Goal: Task Accomplishment & Management: Use online tool/utility

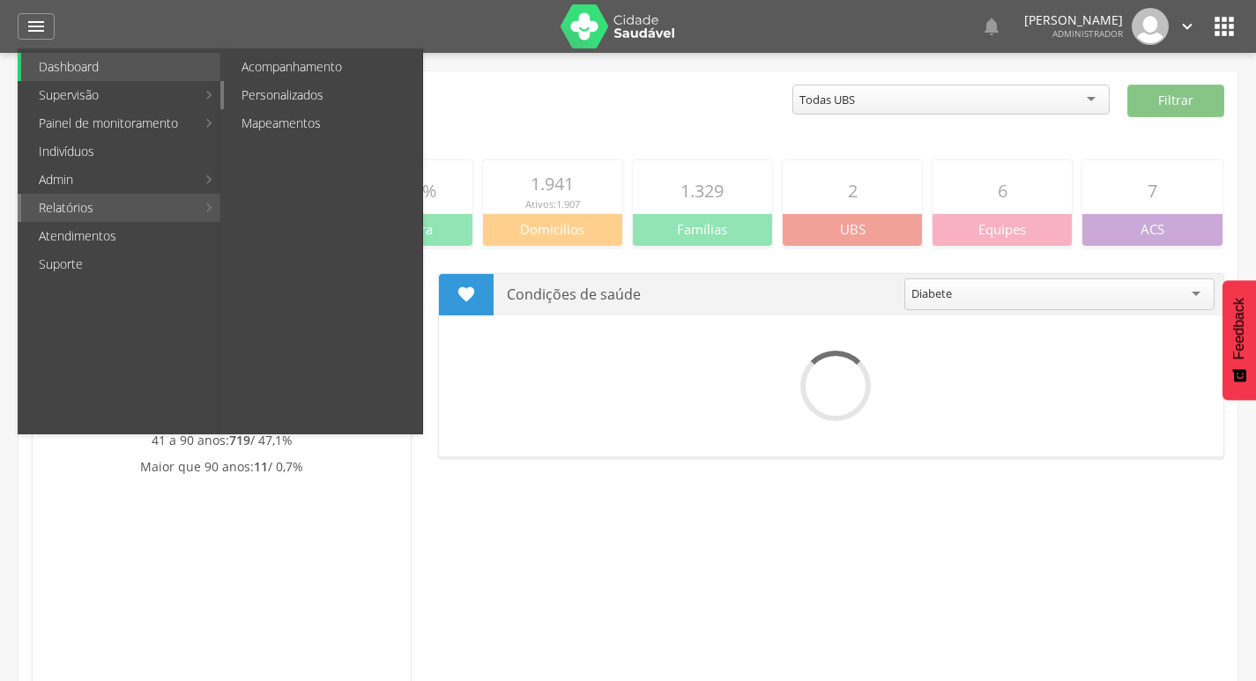
click at [263, 88] on link "Personalizados" at bounding box center [323, 95] width 198 height 28
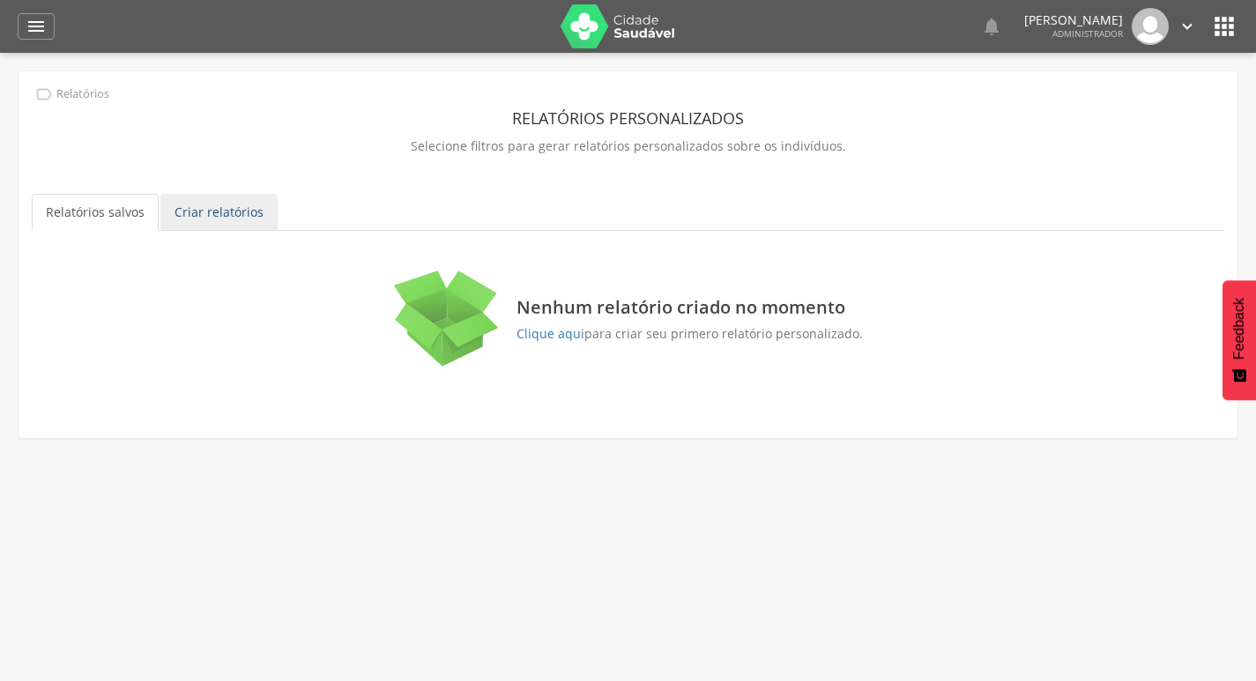
click at [185, 213] on link "Criar relatórios" at bounding box center [218, 212] width 117 height 37
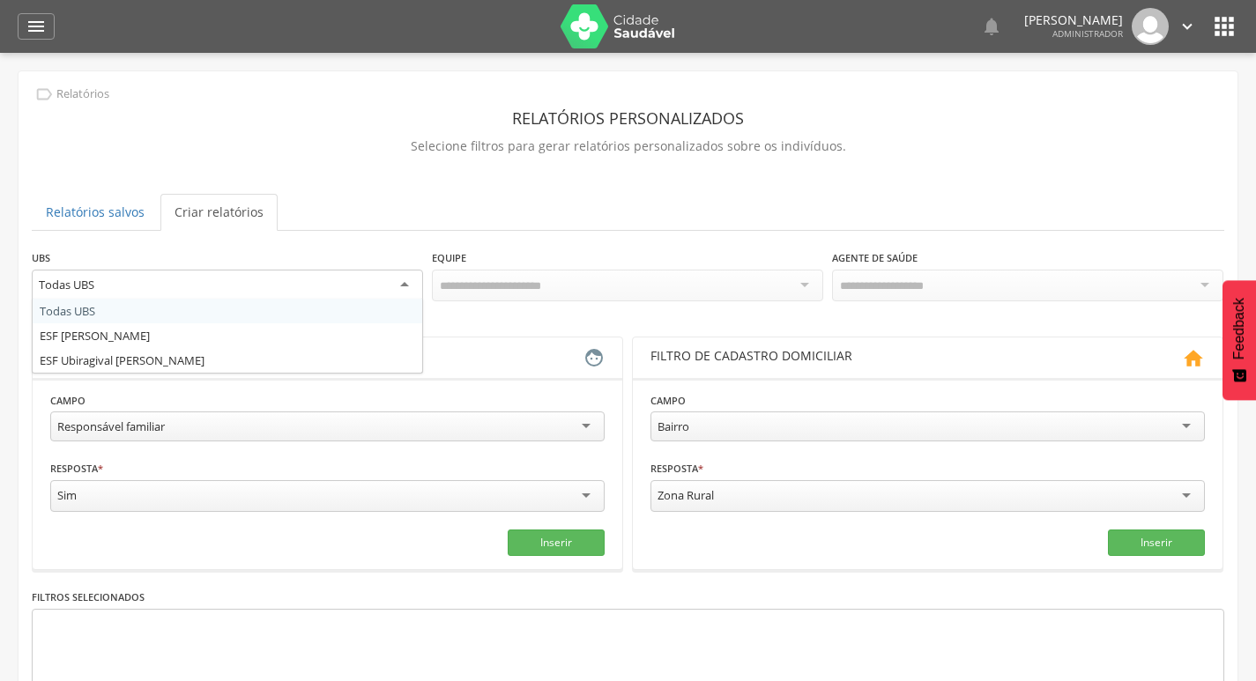
click at [187, 272] on div "Todas UBS" at bounding box center [227, 286] width 391 height 32
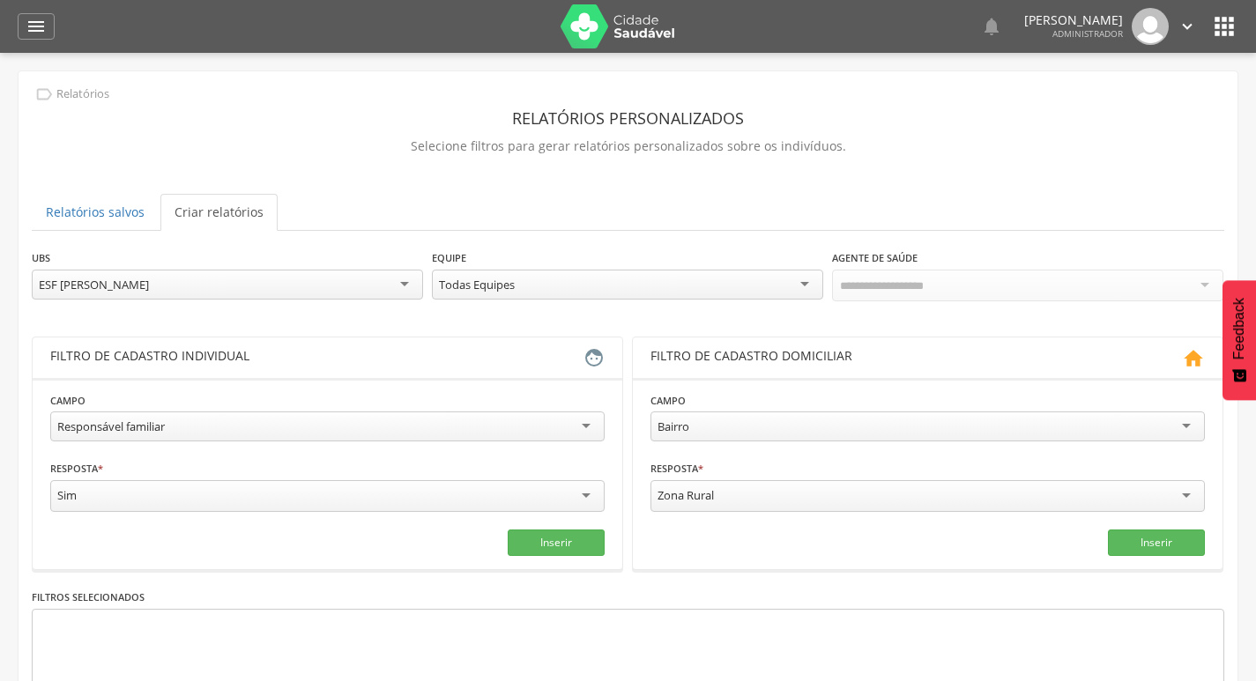
click at [498, 272] on div "Todas Equipes" at bounding box center [627, 285] width 391 height 30
click at [915, 278] on div "Todos Usuários" at bounding box center [879, 285] width 81 height 16
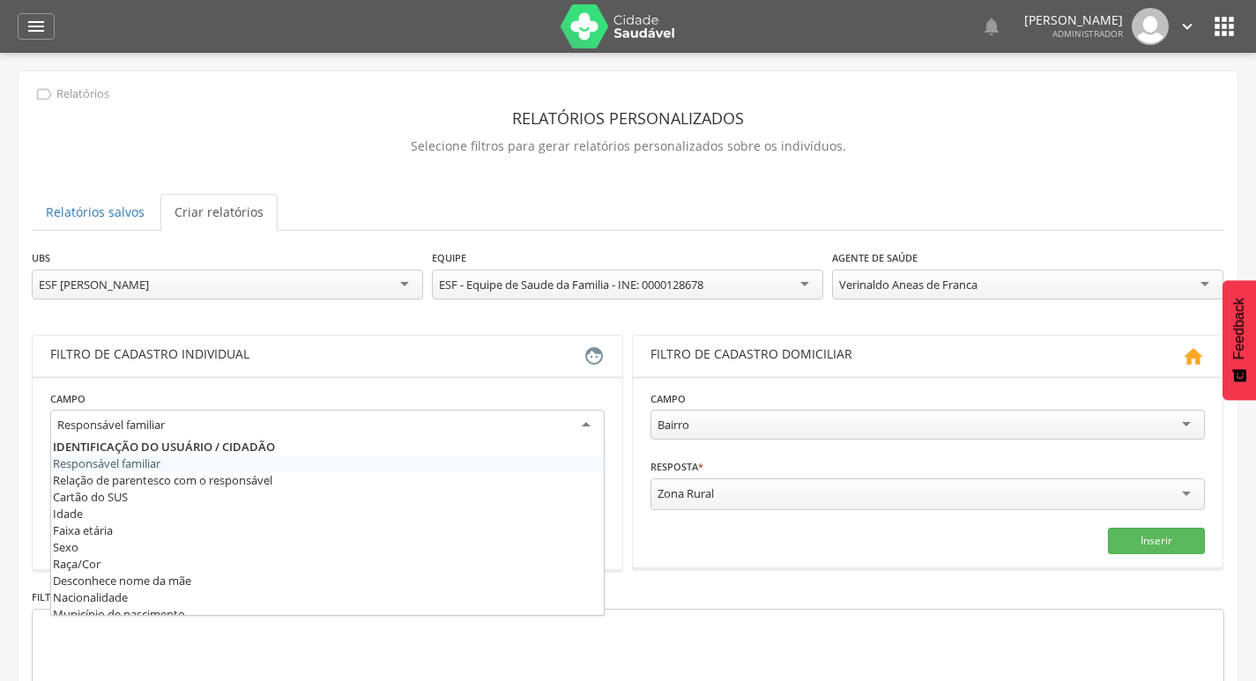
click at [228, 429] on div "Responsável familiar" at bounding box center [327, 426] width 554 height 32
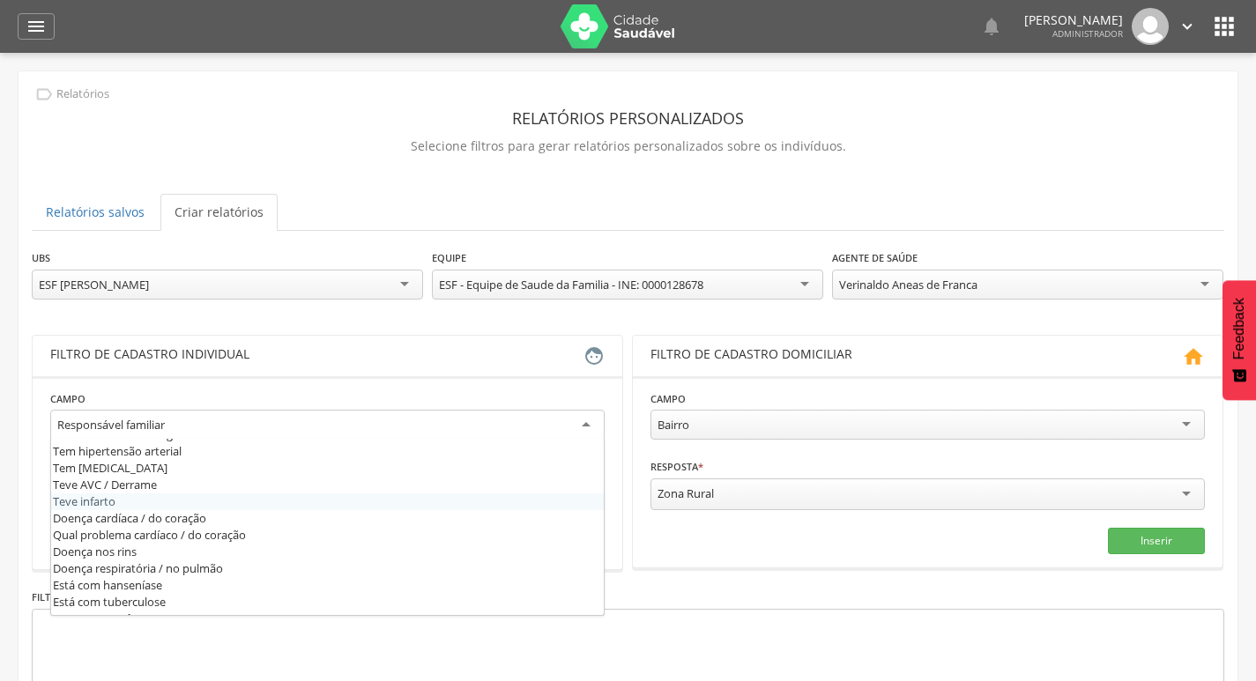
scroll to position [512, 0]
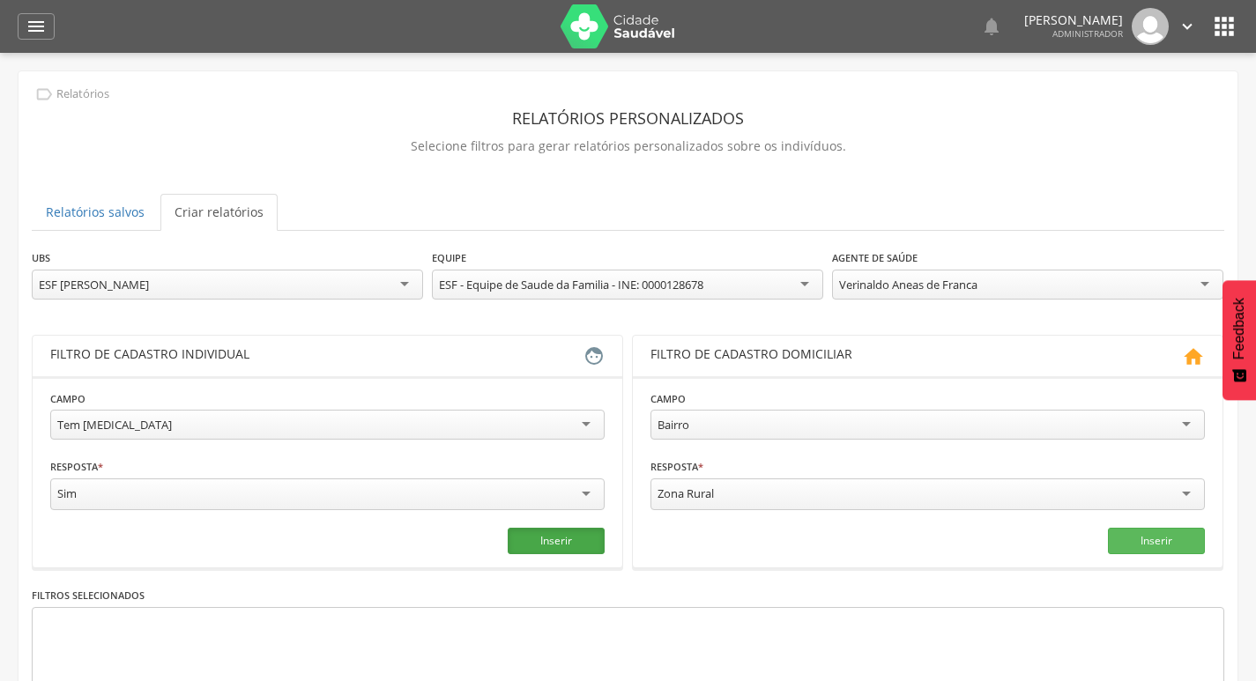
click at [534, 541] on button "Inserir" at bounding box center [556, 541] width 97 height 26
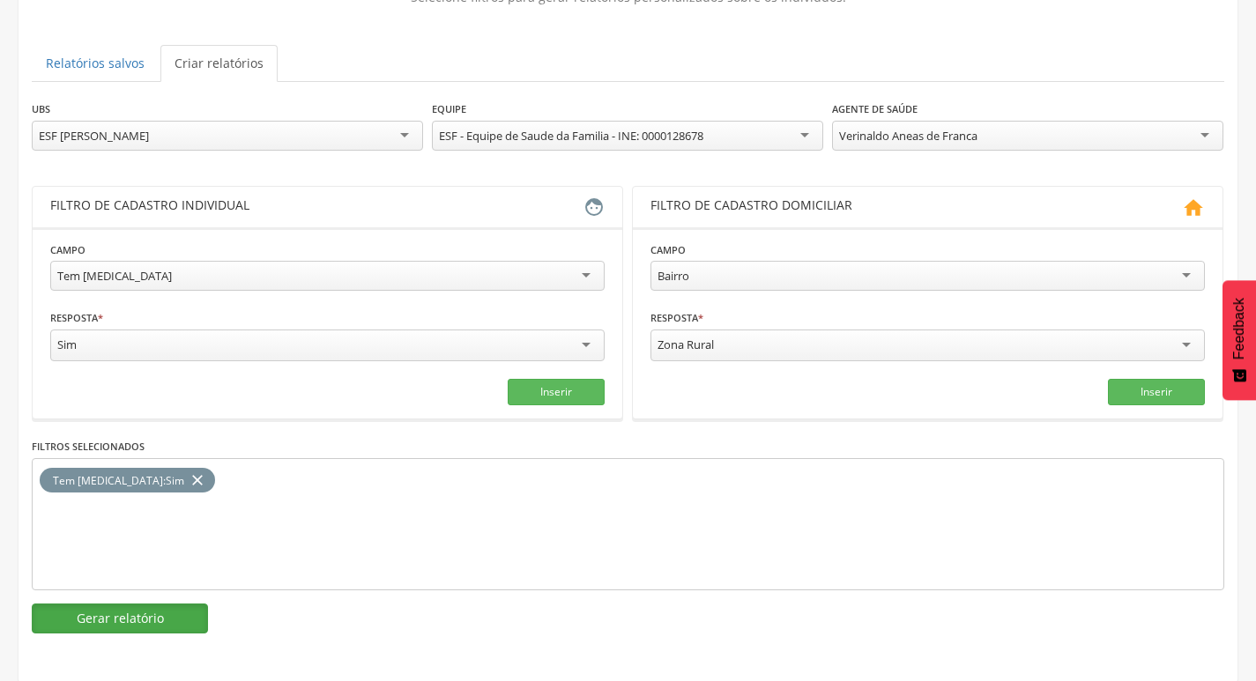
click at [180, 617] on button "Gerar relatório" at bounding box center [120, 619] width 176 height 30
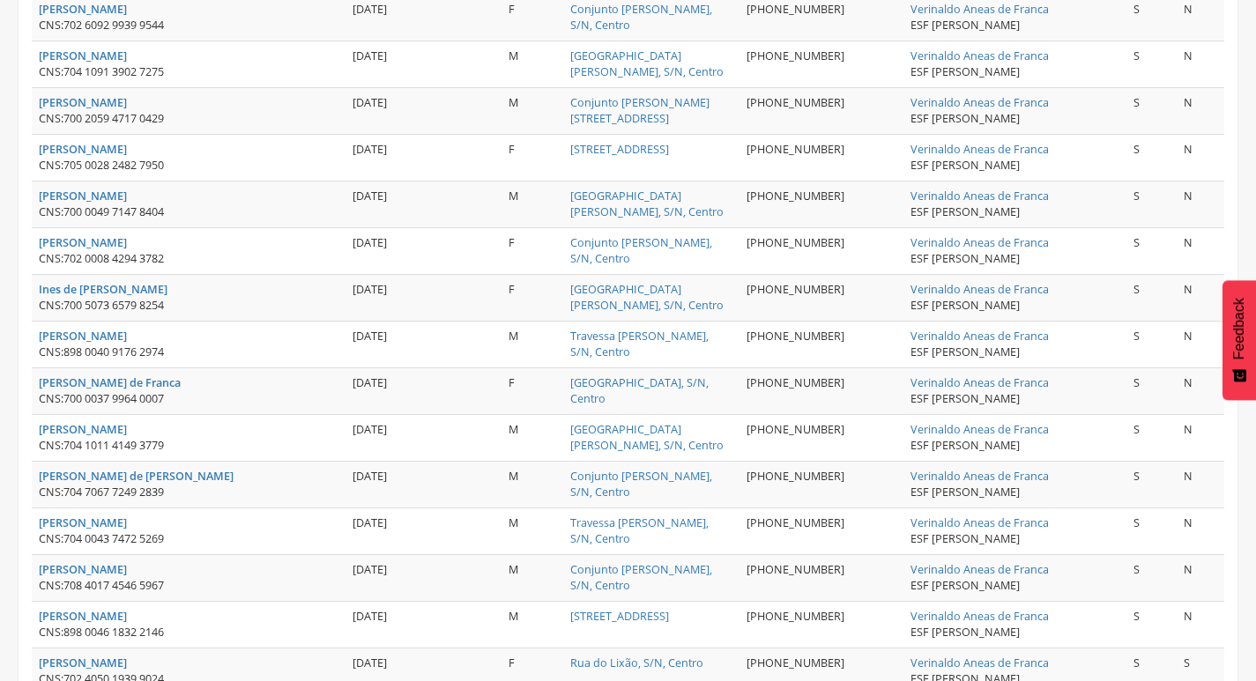
scroll to position [784, 0]
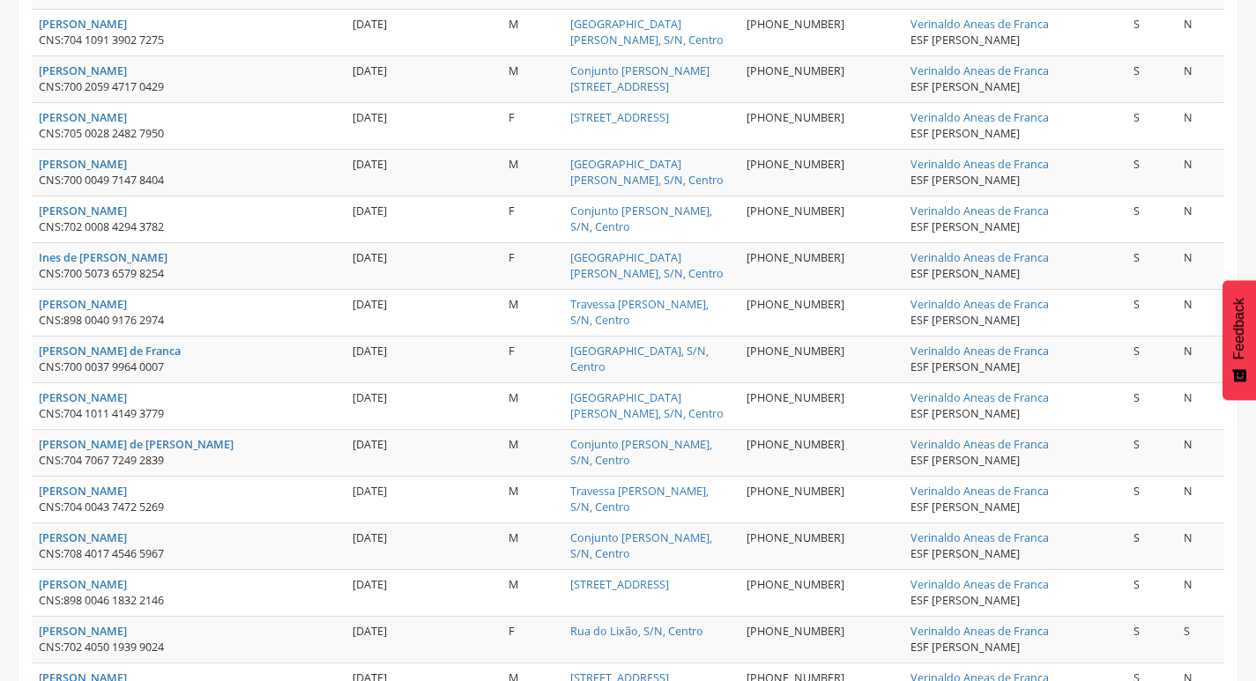
click at [252, 406] on div "CNS: 704 1011 4149 3779" at bounding box center [189, 414] width 300 height 16
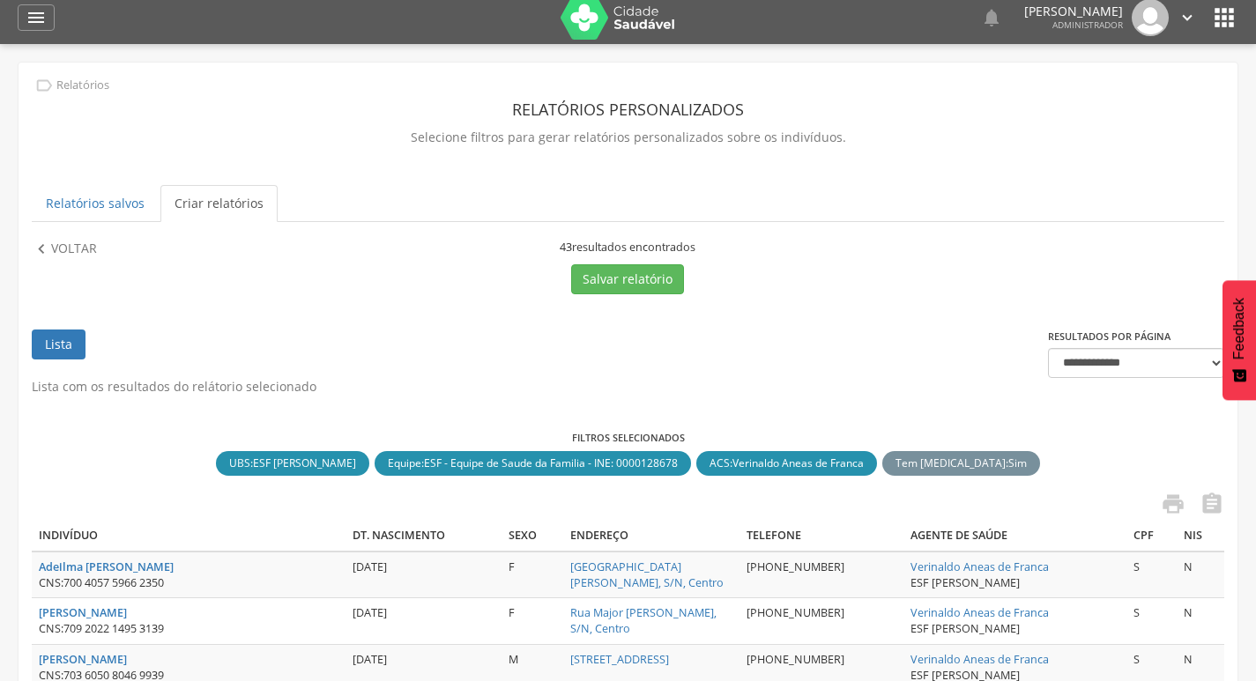
scroll to position [0, 0]
